Goal: Find specific page/section: Find specific page/section

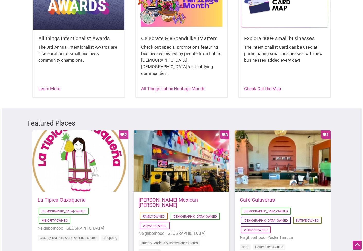
scroll to position [180, 0]
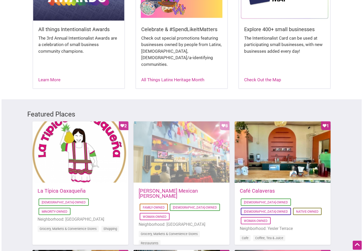
click at [179, 159] on div "Favorite Count 8" at bounding box center [181, 152] width 96 height 62
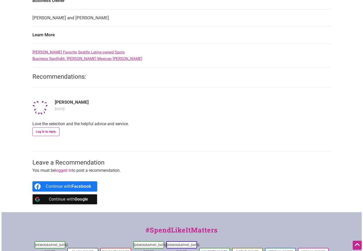
scroll to position [334, 0]
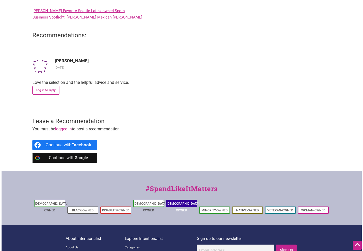
click at [179, 210] on link "[DEMOGRAPHIC_DATA]-Owned" at bounding box center [183, 207] width 33 height 10
click at [189, 205] on ul "Asian-Owned Black-Owned Disability-Owned Latino-Owned LGBTQ-Owned Minority-Owne…" at bounding box center [182, 207] width 360 height 16
click at [188, 210] on link "[DEMOGRAPHIC_DATA]-Owned" at bounding box center [183, 207] width 33 height 10
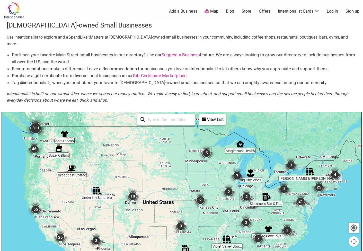
click at [37, 203] on img "55" at bounding box center [36, 209] width 20 height 20
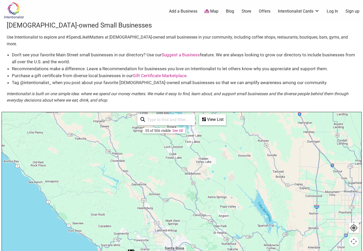
drag, startPoint x: 109, startPoint y: 148, endPoint x: 209, endPoint y: 264, distance: 153.7
click at [209, 251] on html "× Menu 0 Add a Business Map Blog Store Offers Intentionalist Cards Buy Black Ca…" at bounding box center [181, 125] width 363 height 251
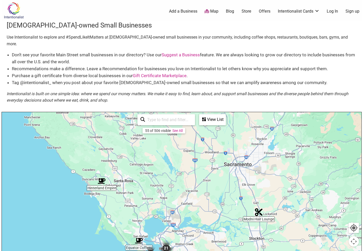
drag, startPoint x: 283, startPoint y: 219, endPoint x: 241, endPoint y: 192, distance: 49.9
click at [241, 192] on div "To navigate, press the arrow keys." at bounding box center [181, 212] width 359 height 200
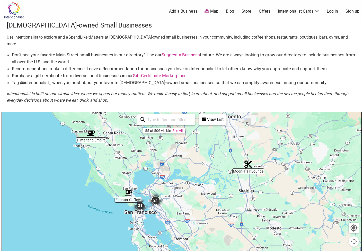
drag, startPoint x: 196, startPoint y: 213, endPoint x: 185, endPoint y: 163, distance: 50.8
click at [185, 163] on div "To navigate, press the arrow keys." at bounding box center [181, 212] width 359 height 200
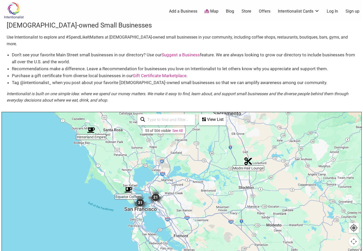
click at [140, 193] on img "31" at bounding box center [140, 203] width 20 height 20
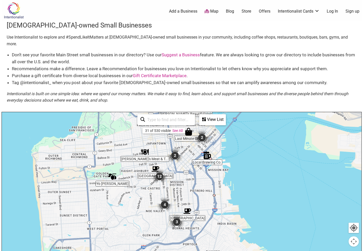
drag, startPoint x: 272, startPoint y: 226, endPoint x: 250, endPoint y: 179, distance: 51.9
click at [250, 179] on div "To navigate, press the arrow keys." at bounding box center [181, 212] width 359 height 200
